Goal: Task Accomplishment & Management: Manage account settings

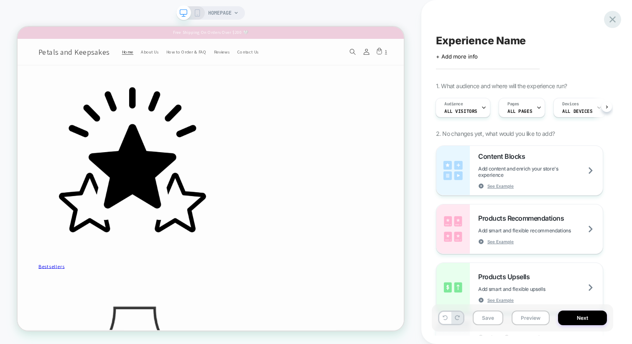
click at [616, 19] on icon at bounding box center [612, 19] width 11 height 11
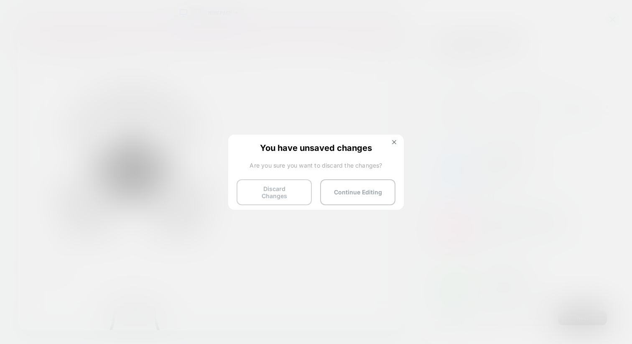
click at [295, 180] on button "Discard Changes" at bounding box center [274, 192] width 75 height 26
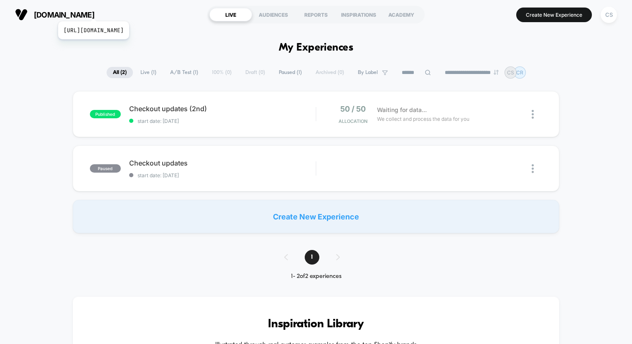
click at [94, 11] on span "[DOMAIN_NAME]" at bounding box center [64, 14] width 61 height 9
click at [610, 17] on div "CS" at bounding box center [609, 15] width 16 height 16
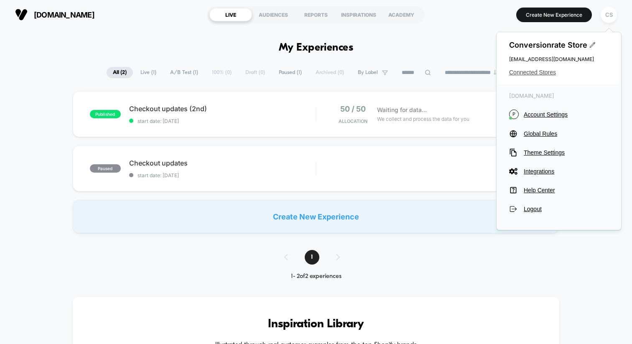
click at [537, 74] on span "Connected Stores" at bounding box center [558, 72] width 99 height 7
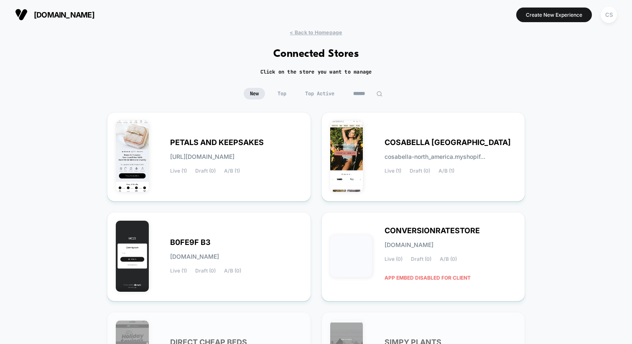
click at [368, 61] on div "< Back to Homepage Connected Stores Click on the store you want to manage New T…" at bounding box center [316, 294] width 632 height 531
click at [443, 183] on div "COSABELLA NORTH AMER cosabella-north_america.myshopif... Live (1) Draft (0) A/B…" at bounding box center [423, 157] width 186 height 72
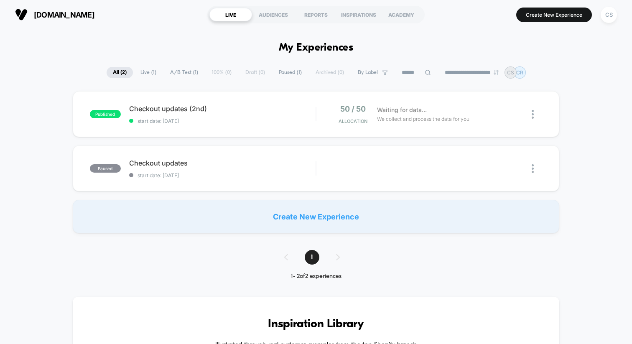
click at [235, 212] on div "Create New Experience" at bounding box center [316, 216] width 487 height 33
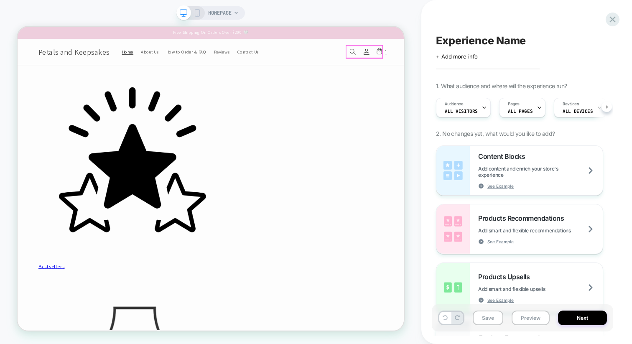
scroll to position [0, 0]
click at [231, 13] on span "HOMEPAGE" at bounding box center [219, 12] width 23 height 13
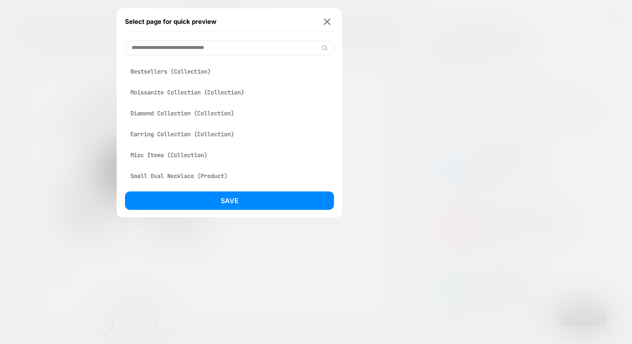
scroll to position [171, 0]
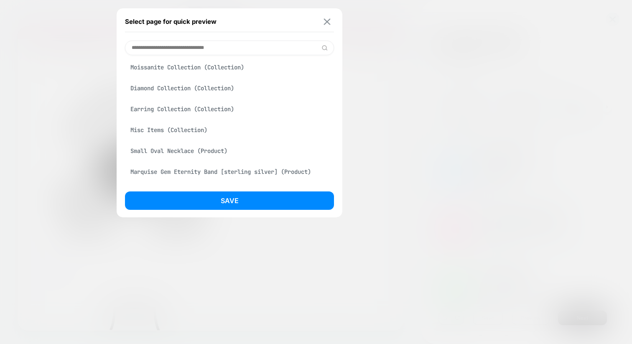
click at [325, 25] on button at bounding box center [327, 21] width 10 height 7
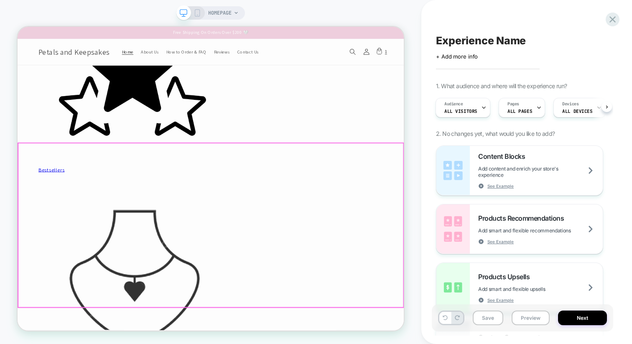
scroll to position [0, 0]
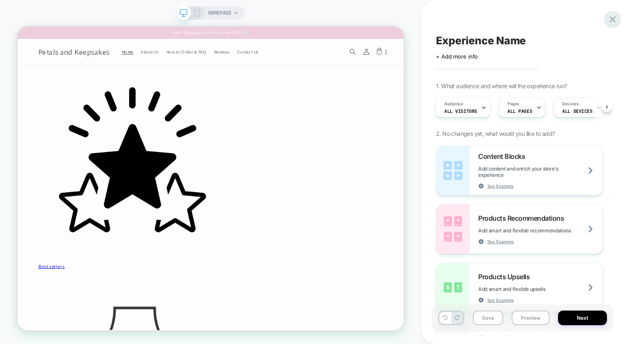
click at [614, 18] on icon at bounding box center [612, 19] width 11 height 11
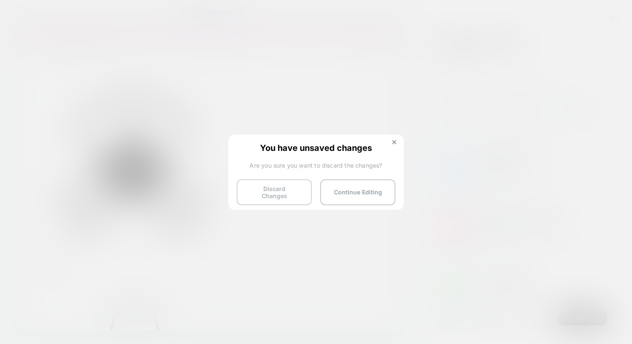
click at [263, 186] on button "Discard Changes" at bounding box center [274, 192] width 75 height 26
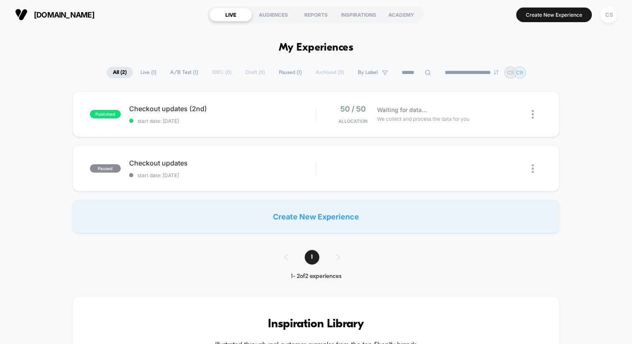
click at [606, 23] on button "CS" at bounding box center [608, 14] width 21 height 17
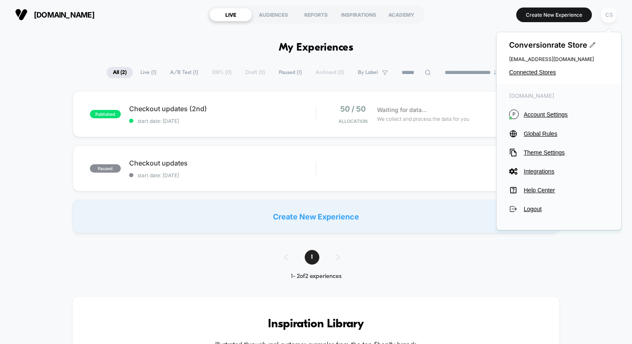
click at [607, 16] on div "CS" at bounding box center [609, 15] width 16 height 16
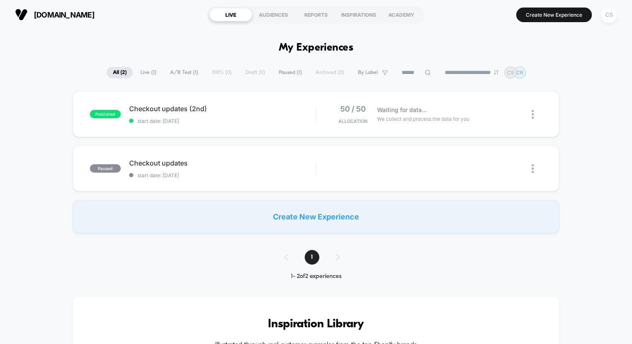
click at [607, 16] on div "CS" at bounding box center [609, 15] width 16 height 16
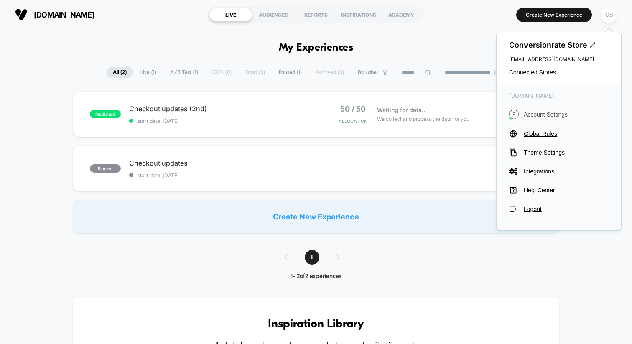
click at [534, 113] on span "Account Settings" at bounding box center [566, 114] width 85 height 7
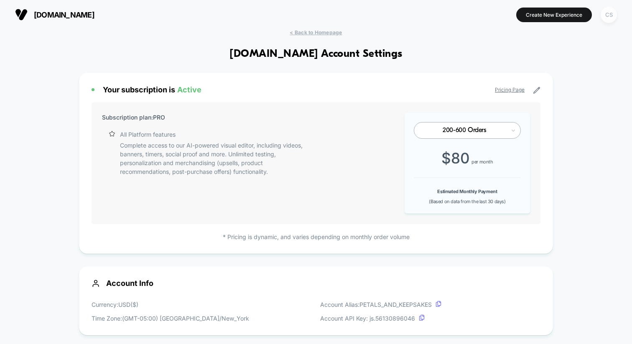
click at [611, 20] on div "CS" at bounding box center [609, 15] width 16 height 16
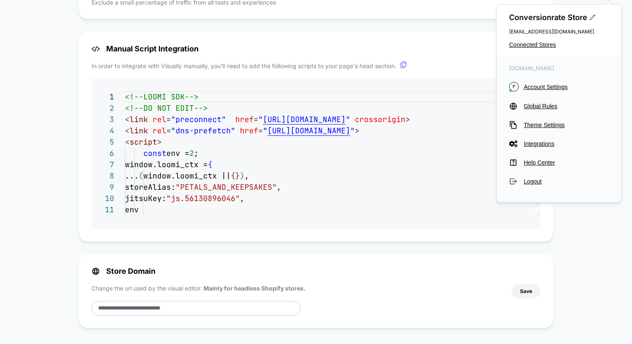
scroll to position [696, 0]
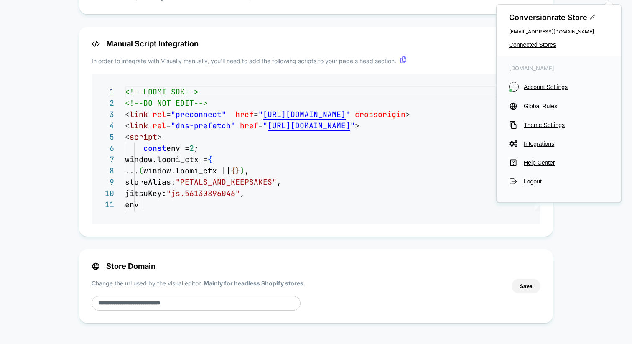
click at [142, 305] on input "**********" at bounding box center [196, 303] width 209 height 15
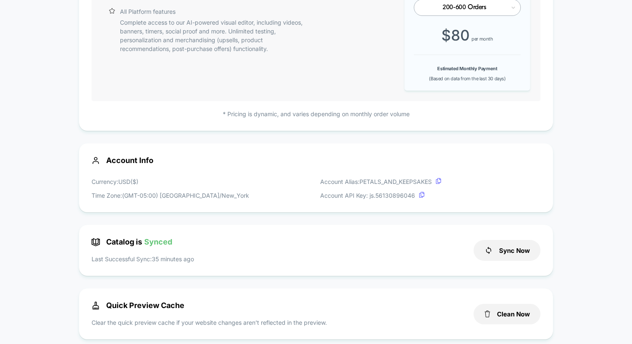
scroll to position [0, 0]
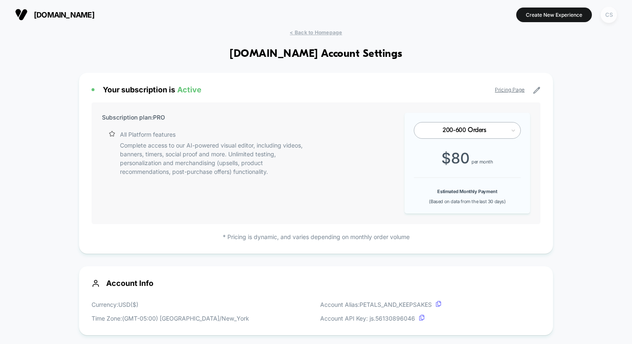
click at [610, 11] on div "CS" at bounding box center [609, 15] width 16 height 16
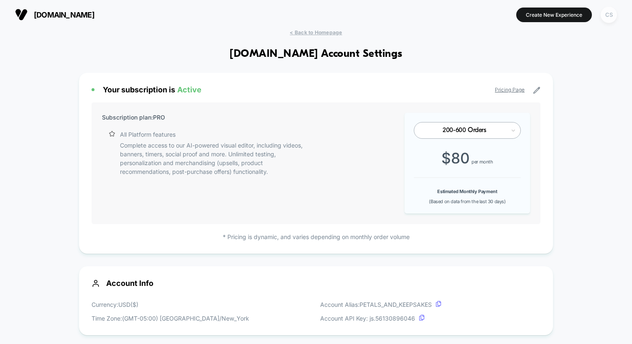
click at [605, 16] on div "CS" at bounding box center [609, 15] width 16 height 16
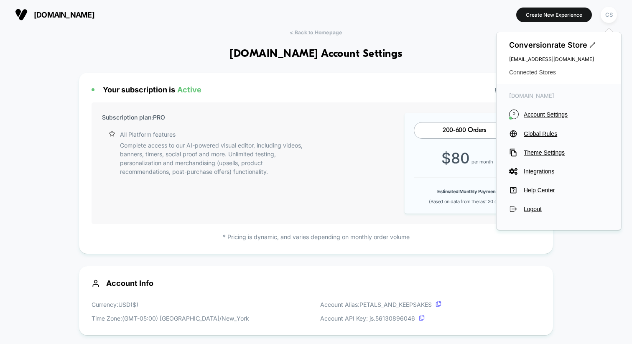
click at [546, 69] on div "Conversionrate Store [EMAIL_ADDRESS][DOMAIN_NAME] Connected Stores" at bounding box center [559, 58] width 125 height 52
click at [545, 69] on span "Connected Stores" at bounding box center [558, 72] width 99 height 7
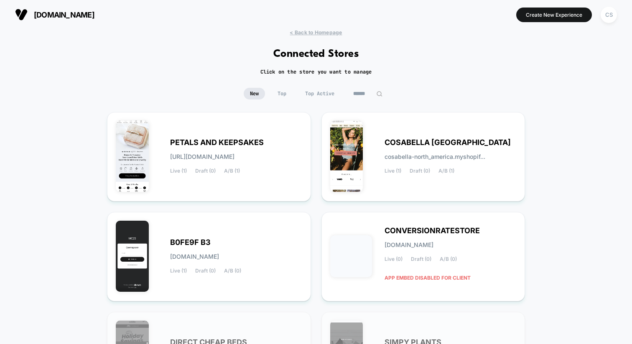
click at [317, 57] on h1 "Connected Stores" at bounding box center [316, 54] width 86 height 12
drag, startPoint x: 358, startPoint y: 56, endPoint x: 273, endPoint y: 55, distance: 85.3
click at [273, 55] on div "< Back to Homepage Connected Stores Click on the store you want to manage New T…" at bounding box center [316, 294] width 632 height 531
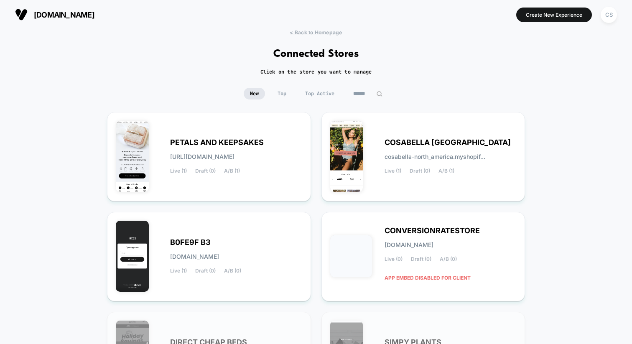
drag, startPoint x: 265, startPoint y: 53, endPoint x: 376, endPoint y: 54, distance: 111.2
click at [376, 54] on div "< Back to Homepage Connected Stores Click on the store you want to manage New T…" at bounding box center [316, 294] width 632 height 531
click at [604, 11] on div "CS" at bounding box center [609, 15] width 16 height 16
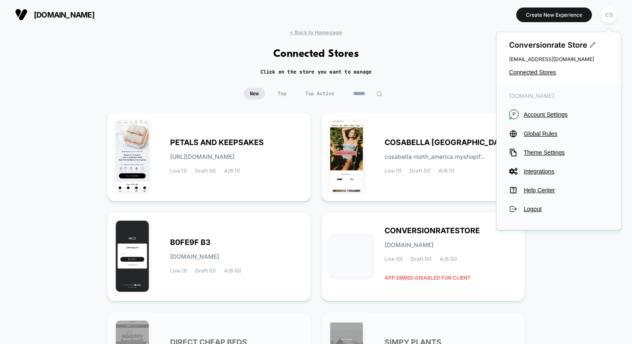
click at [551, 102] on div "[DOMAIN_NAME] P Account Settings Global Rules Theme Settings Integrations Help …" at bounding box center [559, 153] width 125 height 138
click at [589, 46] on icon at bounding box center [592, 45] width 6 height 6
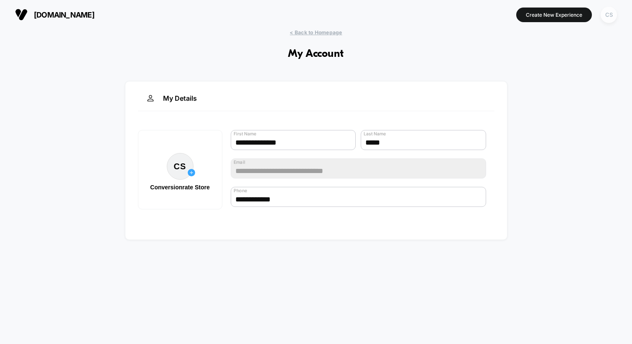
click at [612, 16] on div "CS" at bounding box center [609, 15] width 16 height 16
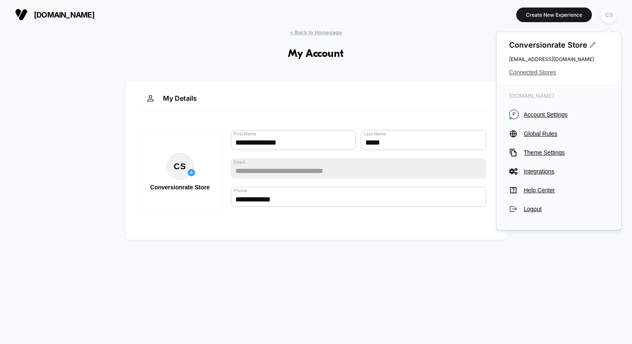
click at [542, 73] on span "Connected Stores" at bounding box center [558, 72] width 99 height 7
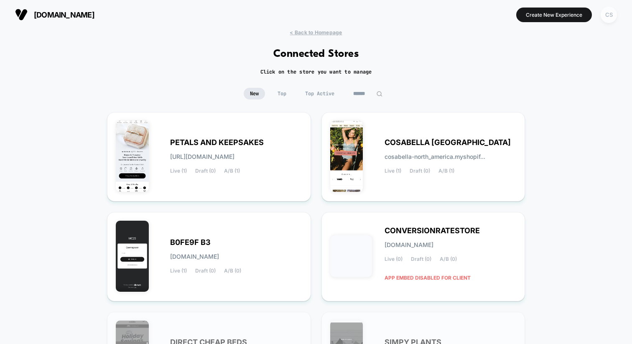
click at [616, 14] on div "CS" at bounding box center [609, 15] width 16 height 16
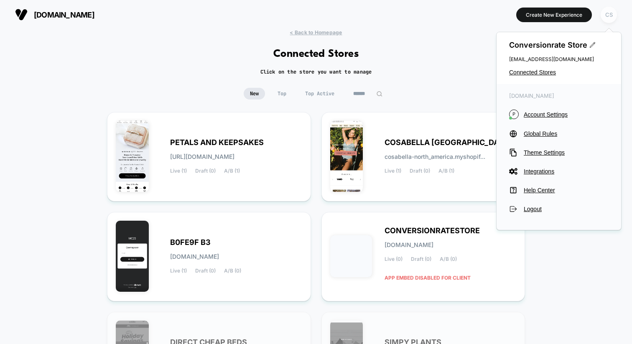
click at [612, 14] on div "CS" at bounding box center [609, 15] width 16 height 16
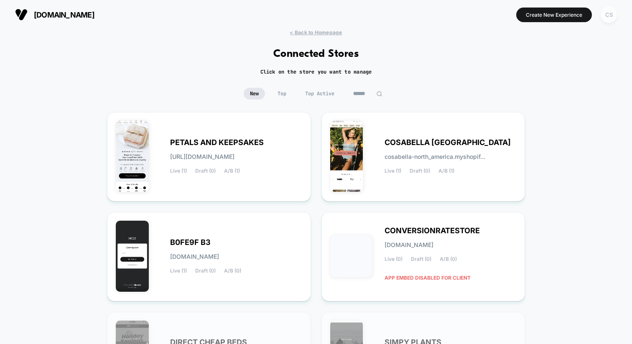
click at [612, 14] on div "CS" at bounding box center [609, 15] width 16 height 16
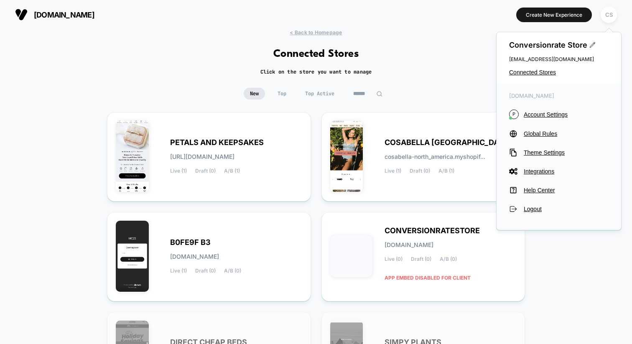
drag, startPoint x: 591, startPoint y: 59, endPoint x: 503, endPoint y: 59, distance: 87.8
click at [503, 59] on div "Conversionrate Store [EMAIL_ADDRESS][DOMAIN_NAME] Connected Stores" at bounding box center [559, 58] width 125 height 52
click at [516, 60] on span "[EMAIL_ADDRESS][DOMAIN_NAME]" at bounding box center [558, 59] width 99 height 6
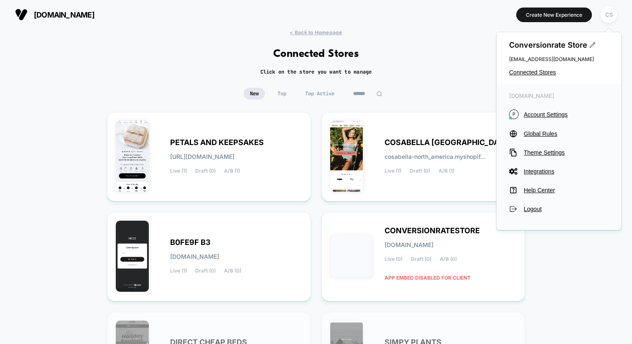
click at [516, 60] on span "[EMAIL_ADDRESS][DOMAIN_NAME]" at bounding box center [558, 59] width 99 height 6
click at [589, 46] on icon at bounding box center [592, 45] width 6 height 6
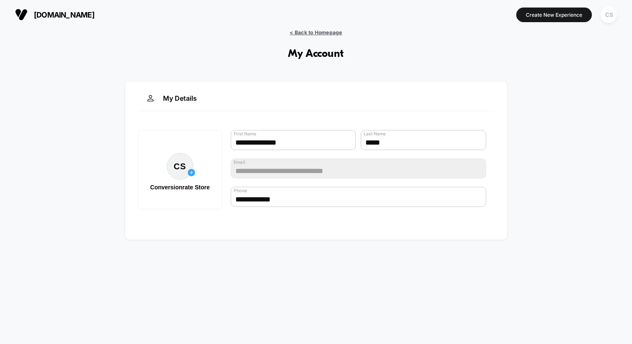
click at [326, 32] on span "< Back to Homepage" at bounding box center [316, 32] width 52 height 6
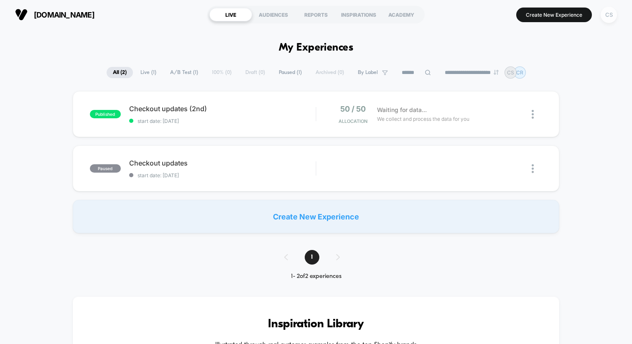
click at [607, 17] on div "CS" at bounding box center [609, 15] width 16 height 16
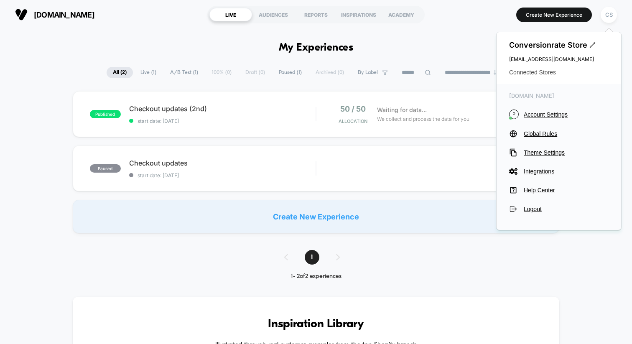
click at [535, 73] on span "Connected Stores" at bounding box center [558, 72] width 99 height 7
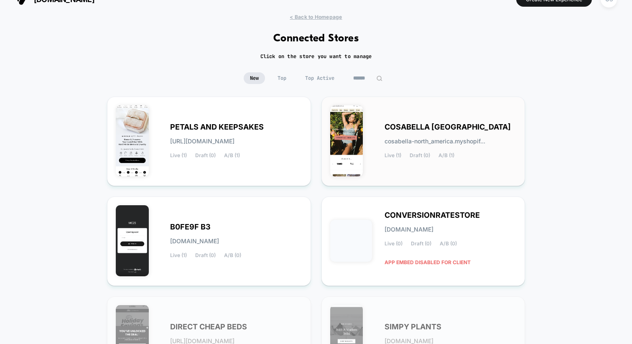
scroll to position [27, 0]
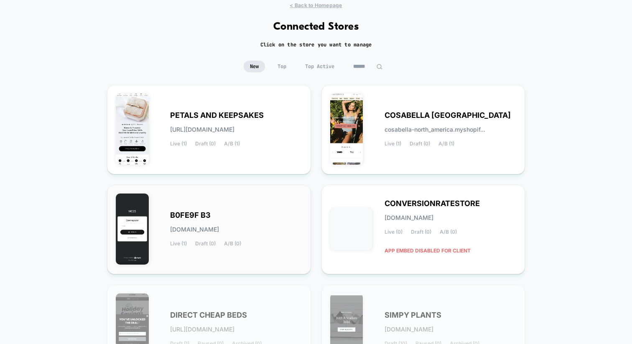
click at [225, 202] on div "B0FE9F B3 [DOMAIN_NAME] Live (1) Draft (0) A/B (0)" at bounding box center [209, 230] width 186 height 72
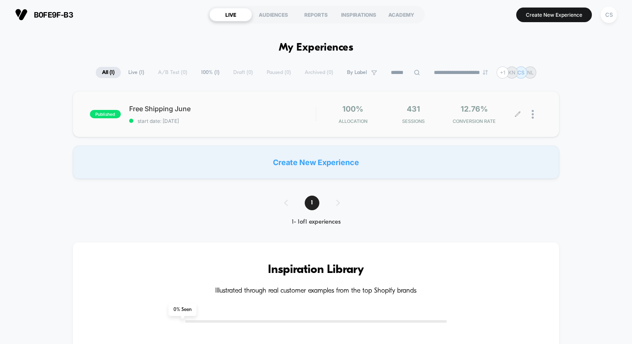
click at [534, 111] on div at bounding box center [537, 114] width 10 height 20
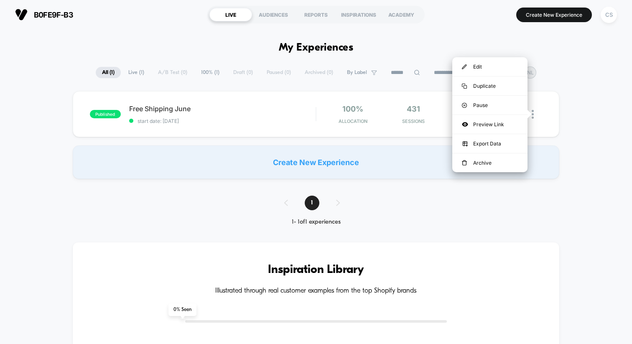
click at [565, 112] on div "published Free Shipping June start date: [DATE] 100% Allocation 431 Sessions 12…" at bounding box center [316, 135] width 632 height 88
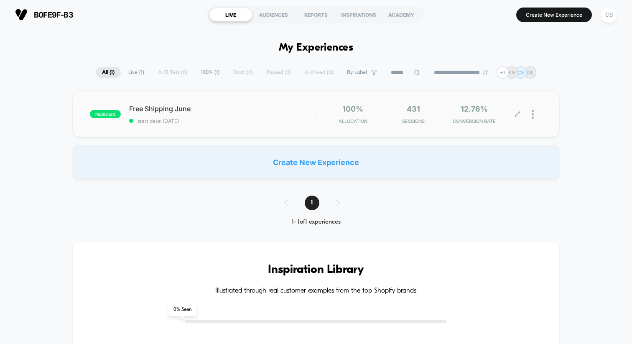
click at [531, 110] on div at bounding box center [530, 114] width 24 height 20
click at [535, 114] on div at bounding box center [537, 114] width 10 height 20
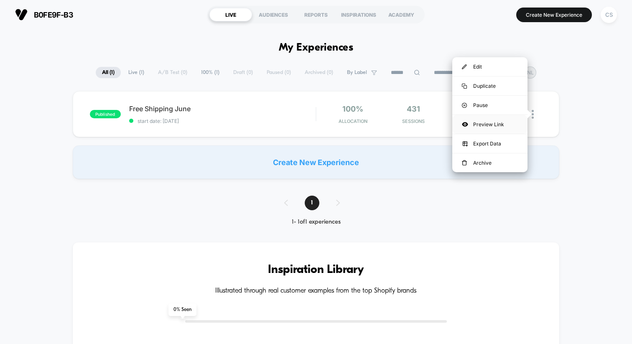
click at [502, 120] on div "Preview Link" at bounding box center [489, 124] width 75 height 19
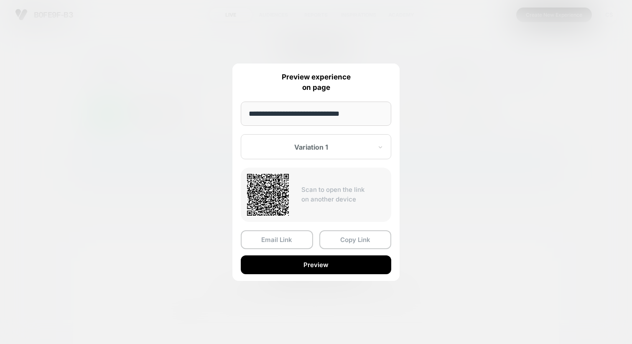
click at [336, 118] on input "**********" at bounding box center [316, 114] width 150 height 24
click at [353, 147] on div at bounding box center [311, 147] width 123 height 8
click at [353, 112] on input "**********" at bounding box center [316, 114] width 150 height 24
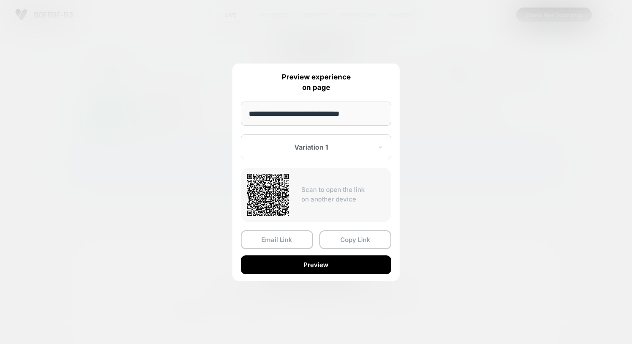
click at [353, 112] on input "**********" at bounding box center [316, 114] width 150 height 24
